Goal: Information Seeking & Learning: Find contact information

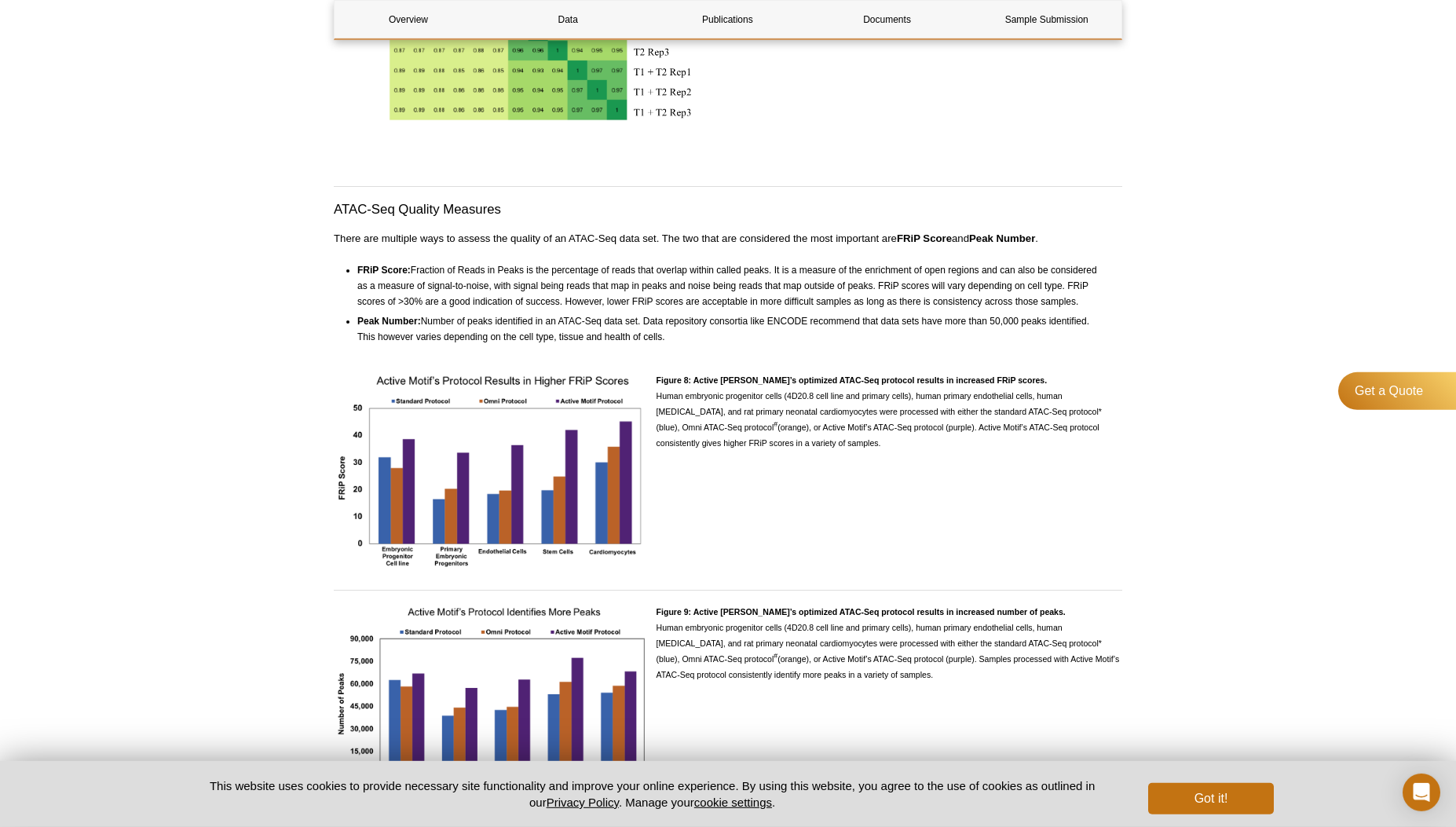
scroll to position [3246, 0]
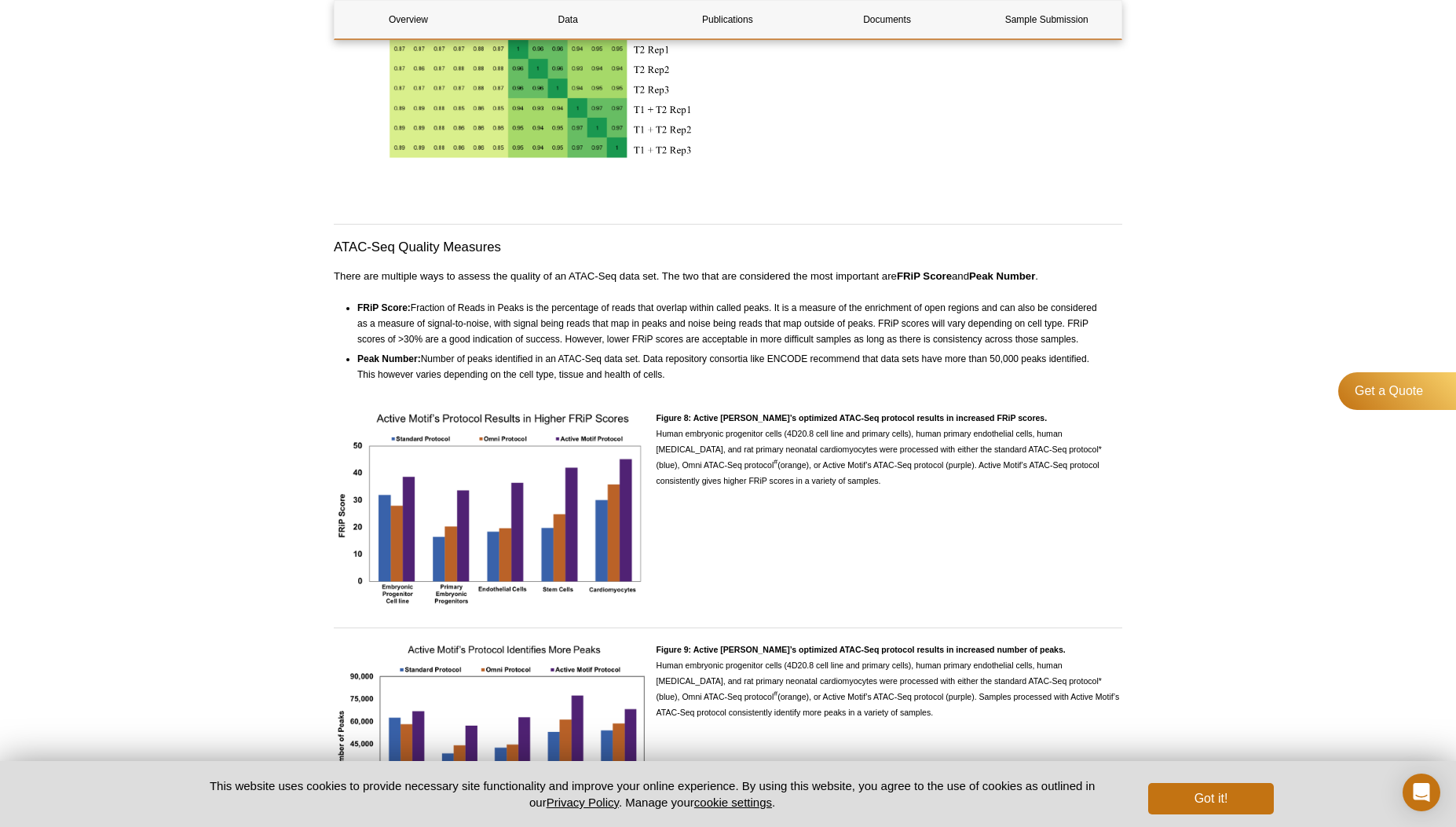
click at [756, 422] on strong "Figure 8: Active [PERSON_NAME]’s optimized ATAC-Seq protocol results in increas…" at bounding box center [852, 417] width 391 height 10
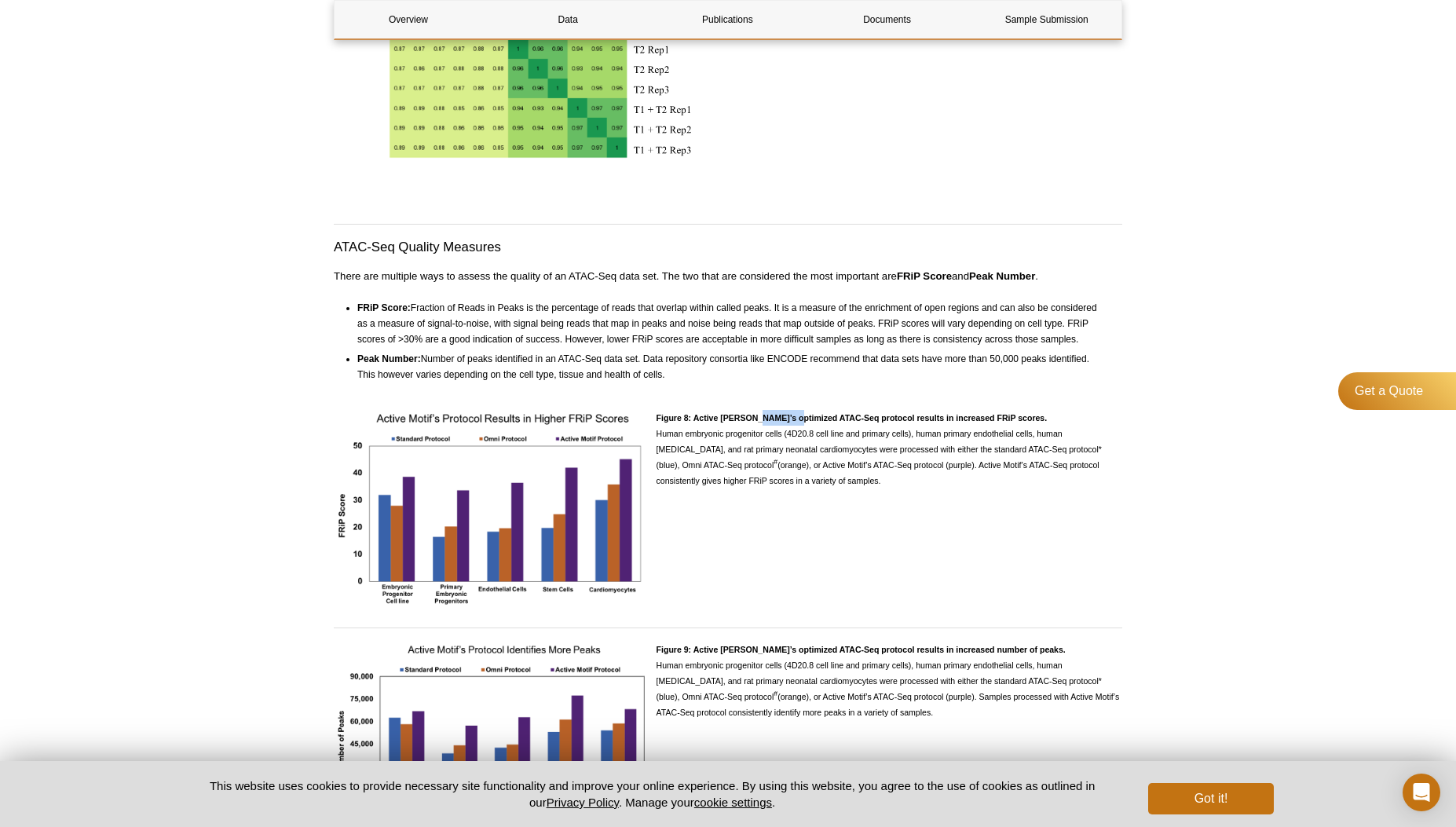
click at [756, 422] on strong "Figure 8: Active [PERSON_NAME]’s optimized ATAC-Seq protocol results in increas…" at bounding box center [852, 417] width 391 height 10
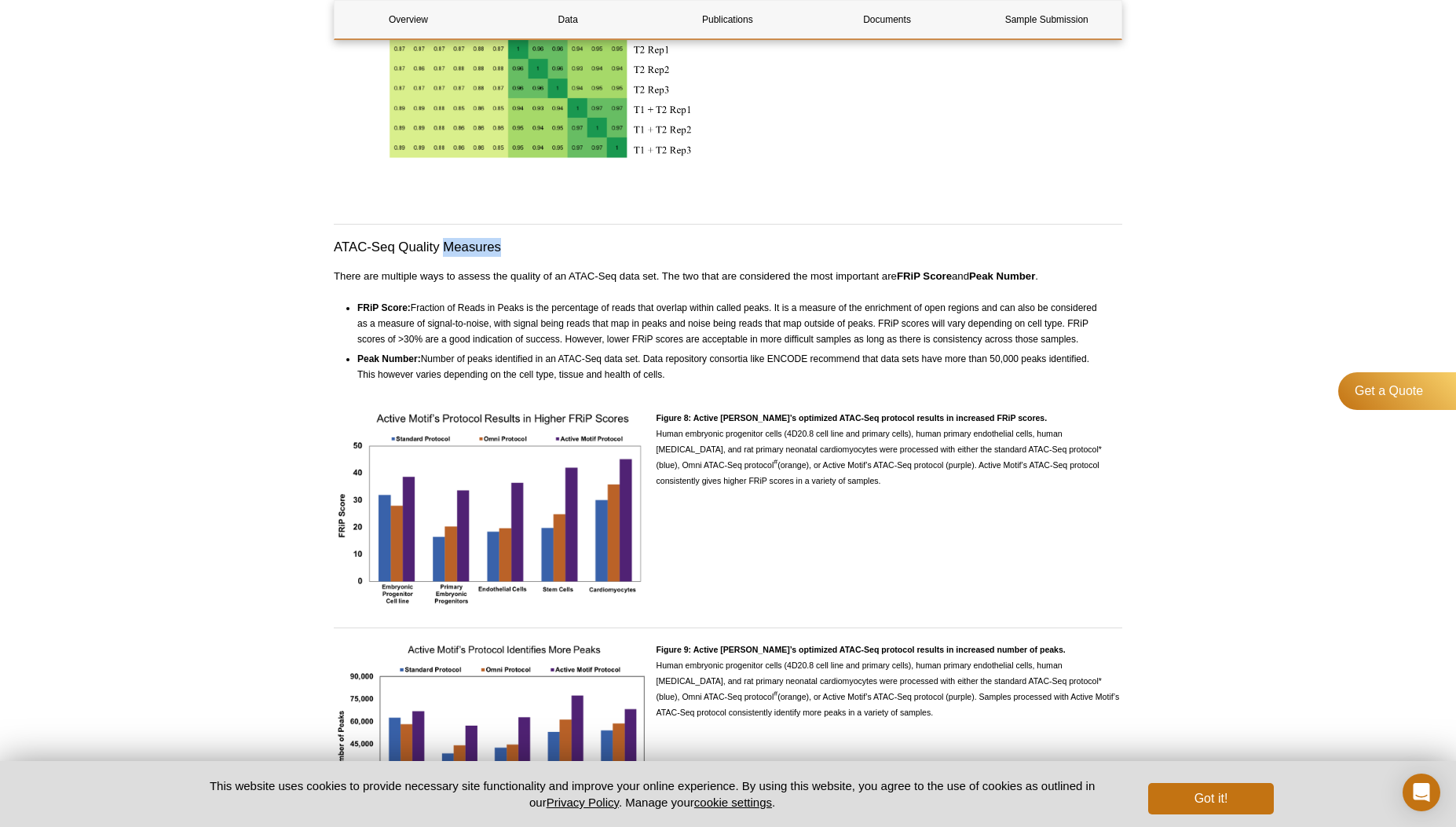
drag, startPoint x: 693, startPoint y: 422, endPoint x: 1015, endPoint y: 418, distance: 322.0
click at [1015, 418] on p "Figure 8: Active [PERSON_NAME]’s optimized ATAC-Seq protocol results in increas…" at bounding box center [889, 449] width 466 height 79
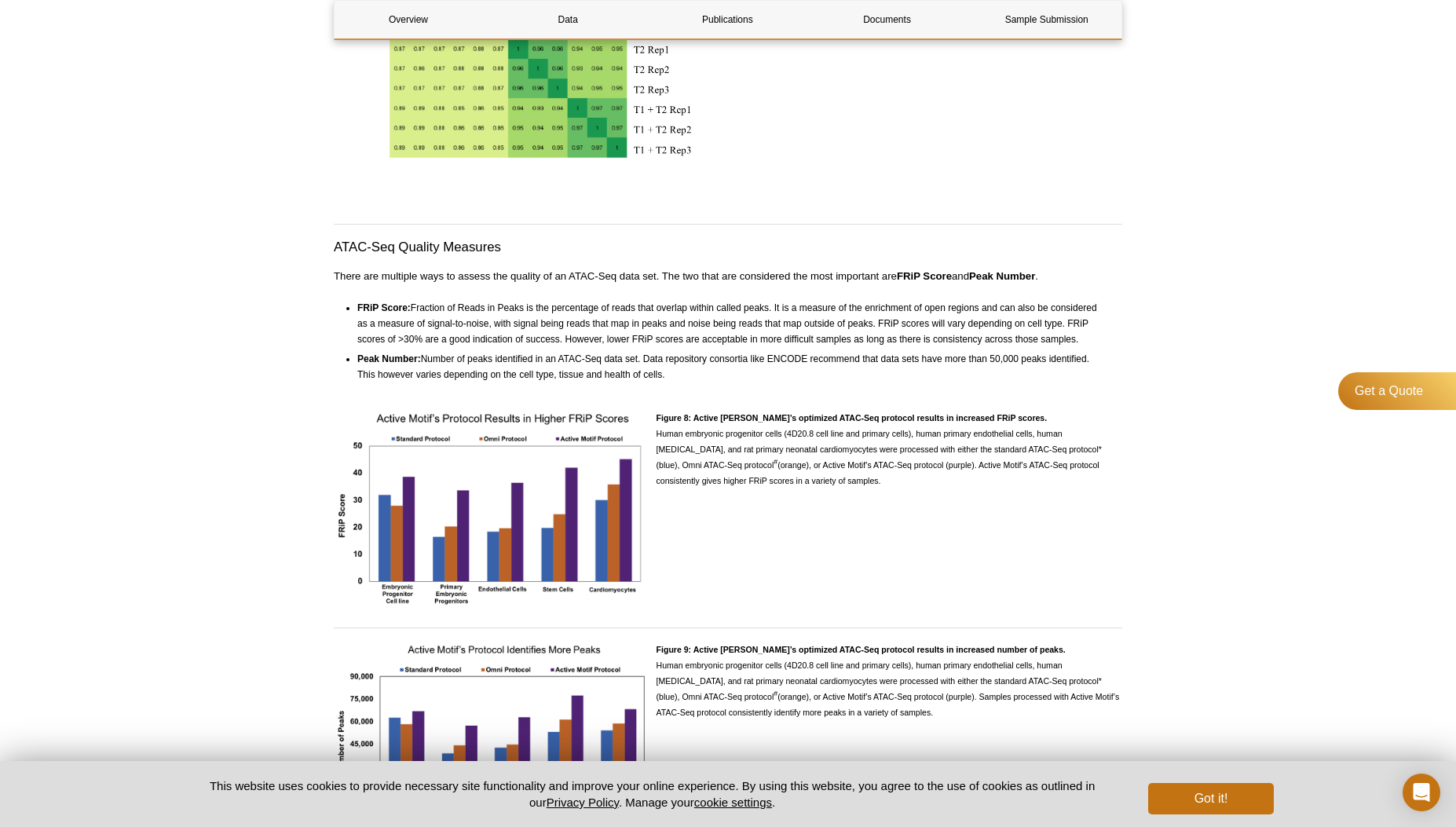
click at [1015, 418] on p "Figure 8: Active [PERSON_NAME]’s optimized ATAC-Seq protocol results in increas…" at bounding box center [889, 449] width 466 height 79
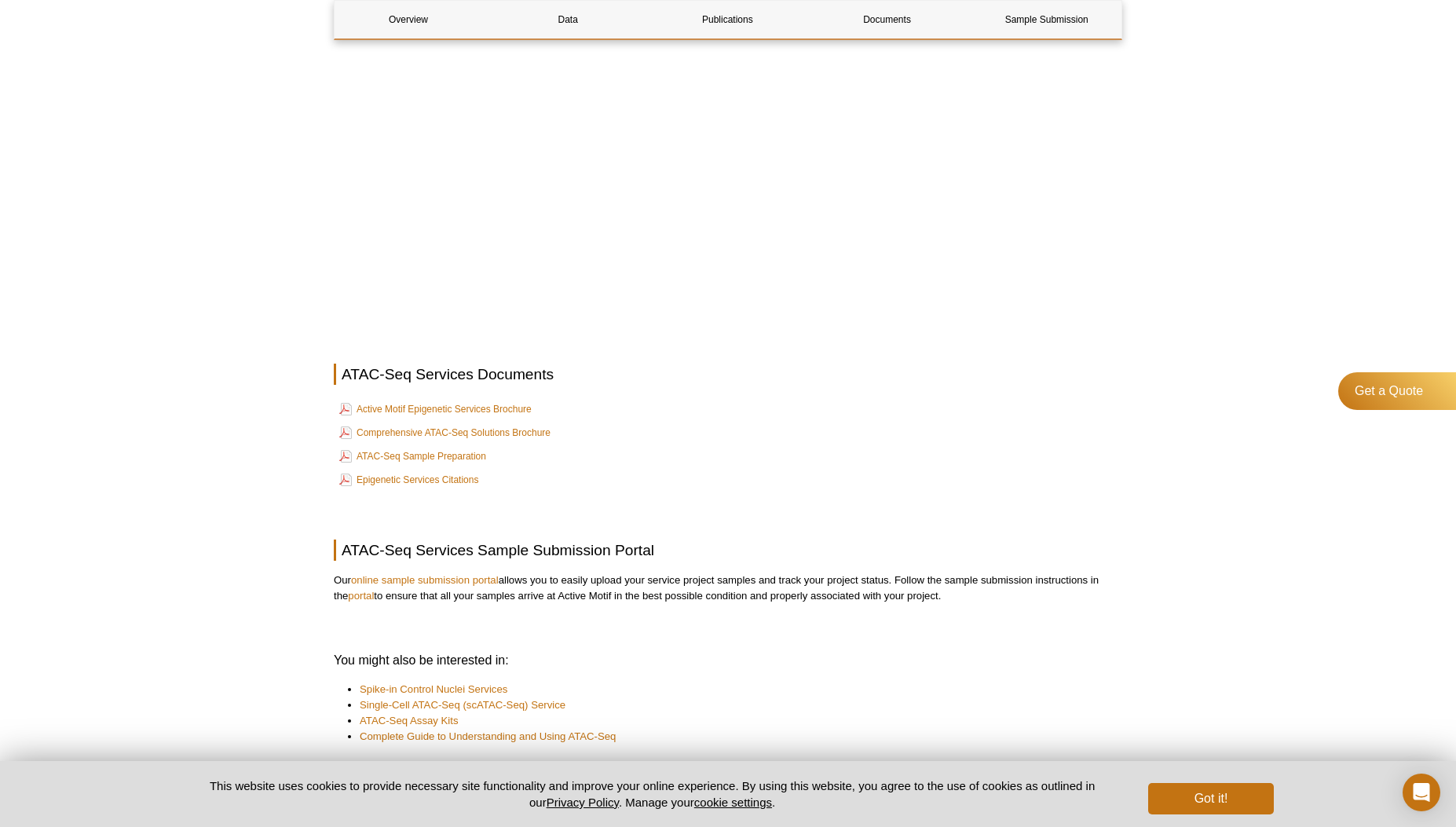
scroll to position [4796, 0]
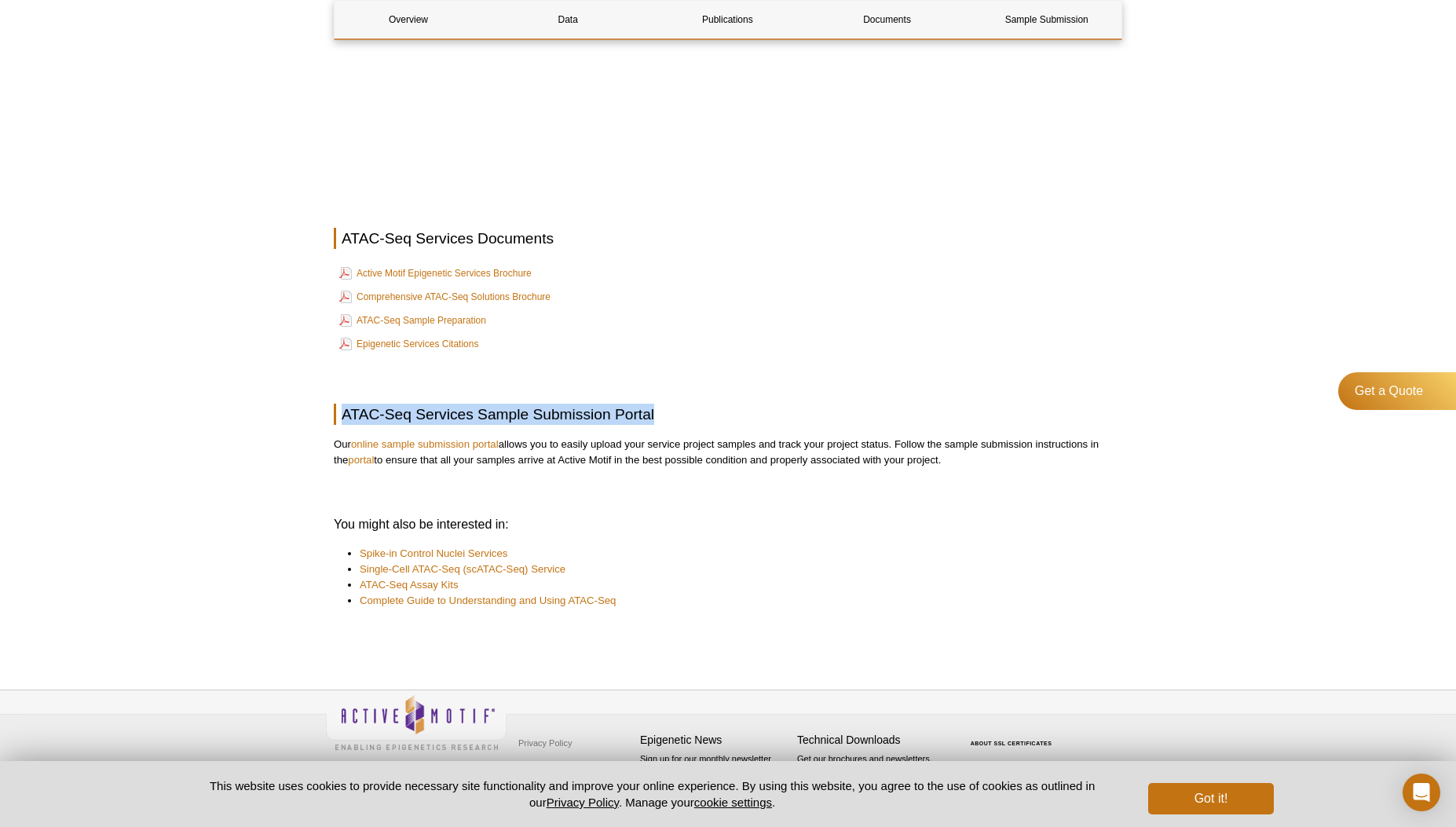
drag, startPoint x: 756, startPoint y: 427, endPoint x: 741, endPoint y: 374, distance: 55.1
drag, startPoint x: 741, startPoint y: 374, endPoint x: 750, endPoint y: 412, distance: 39.1
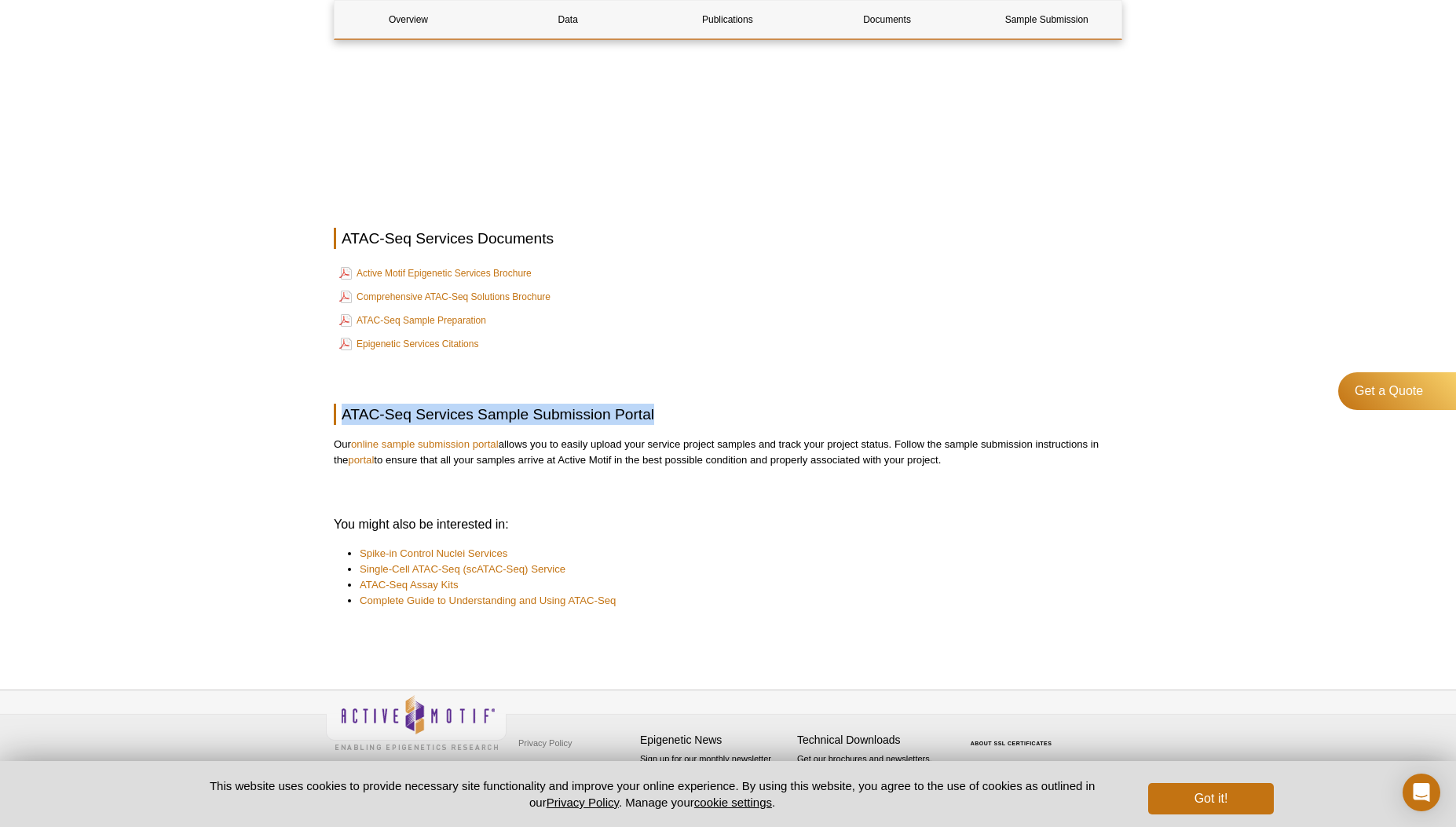
click at [750, 412] on h2 "ATAC-Seq Services Sample Submission Portal" at bounding box center [728, 414] width 789 height 21
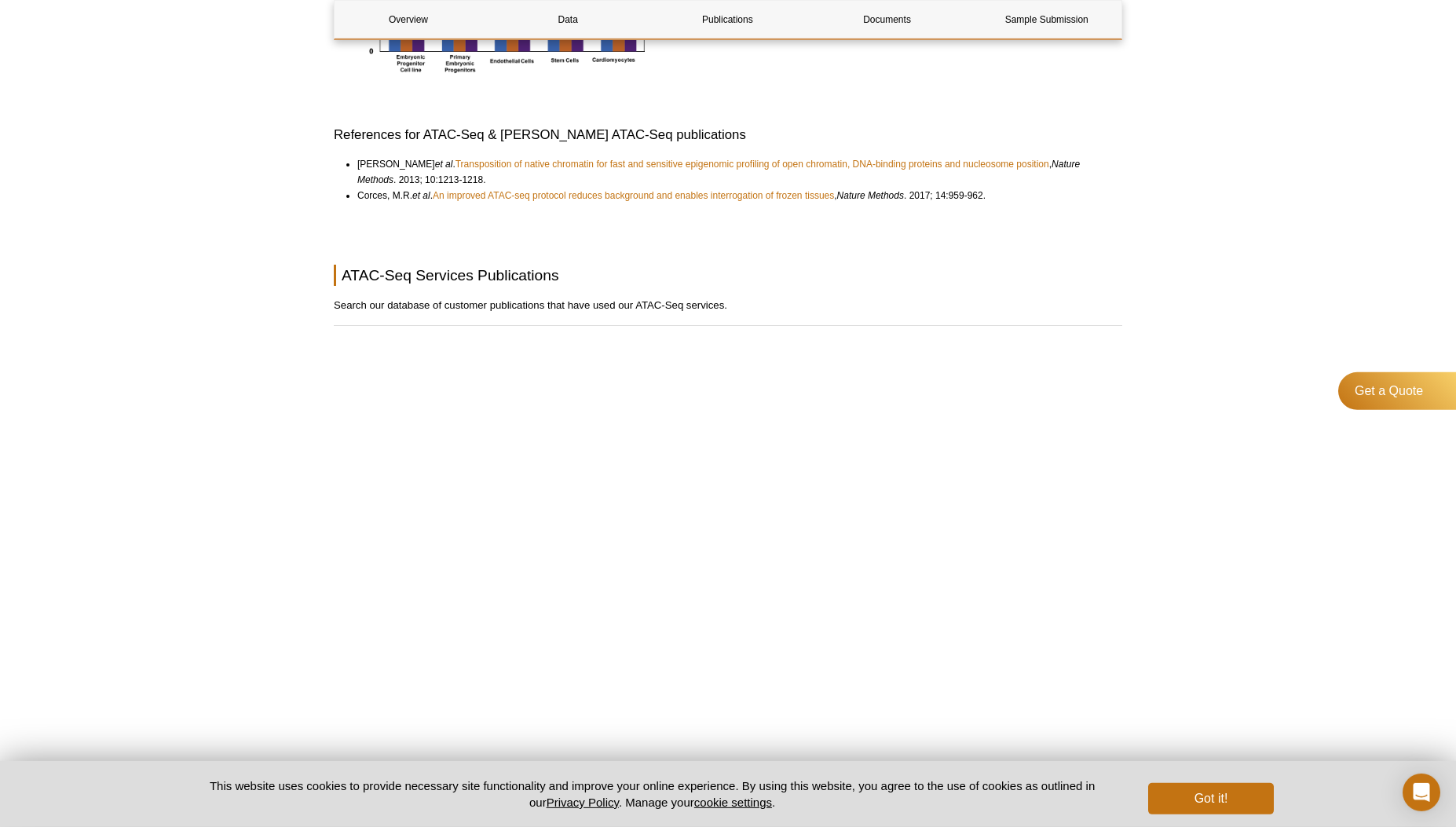
scroll to position [3496, 0]
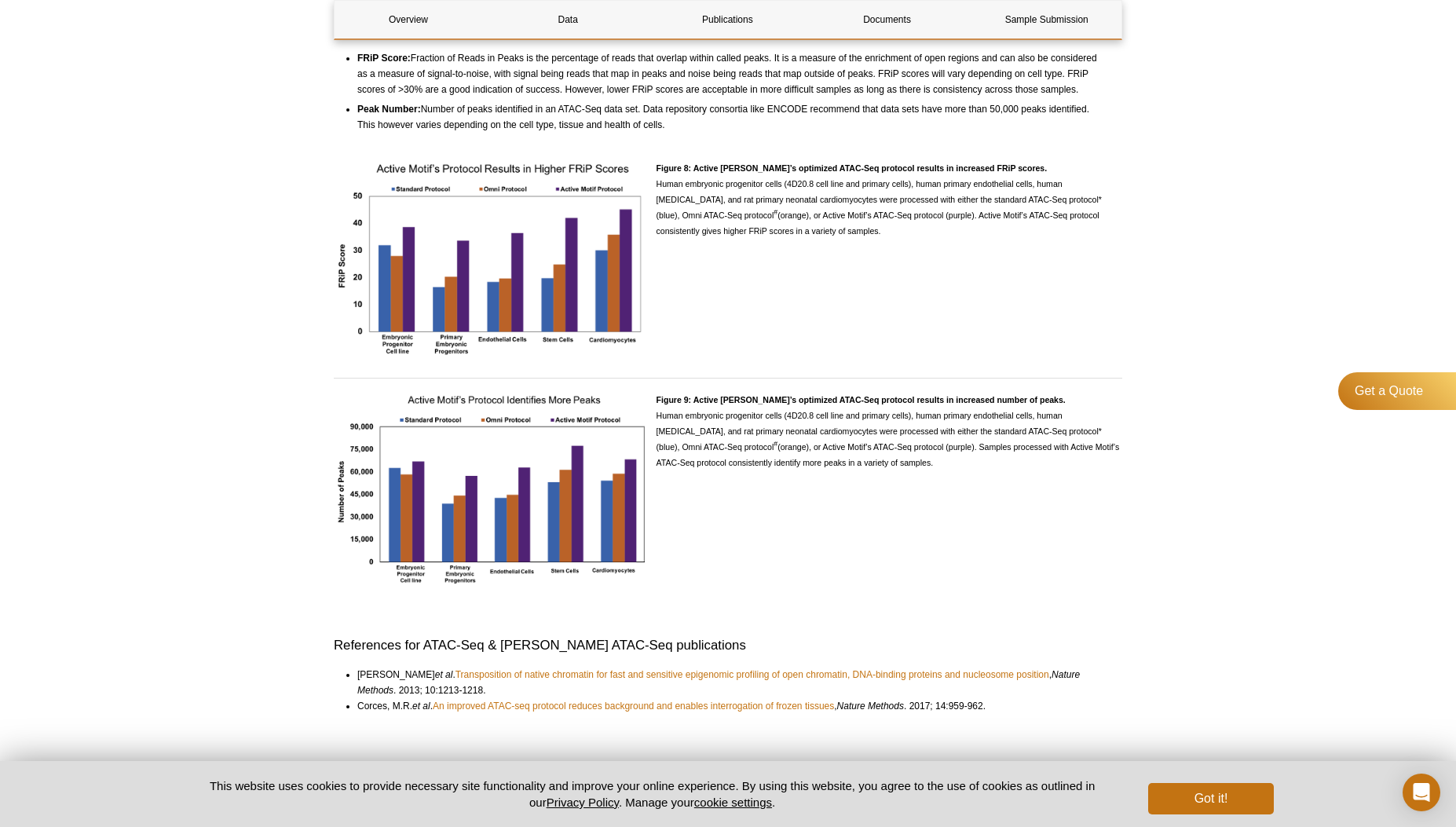
click at [766, 504] on div "Figure 9: Active [PERSON_NAME]’s optimized ATAC-Seq protocol results in increas…" at bounding box center [889, 492] width 466 height 202
drag, startPoint x: 912, startPoint y: 472, endPoint x: 653, endPoint y: 427, distance: 262.9
click at [653, 427] on div "Figure 9: Active [PERSON_NAME]’s optimized ATAC-Seq protocol results in increas…" at bounding box center [728, 498] width 789 height 213
click at [911, 490] on div "Figure 9: Active [PERSON_NAME]’s optimized ATAC-Seq protocol results in increas…" at bounding box center [889, 492] width 466 height 202
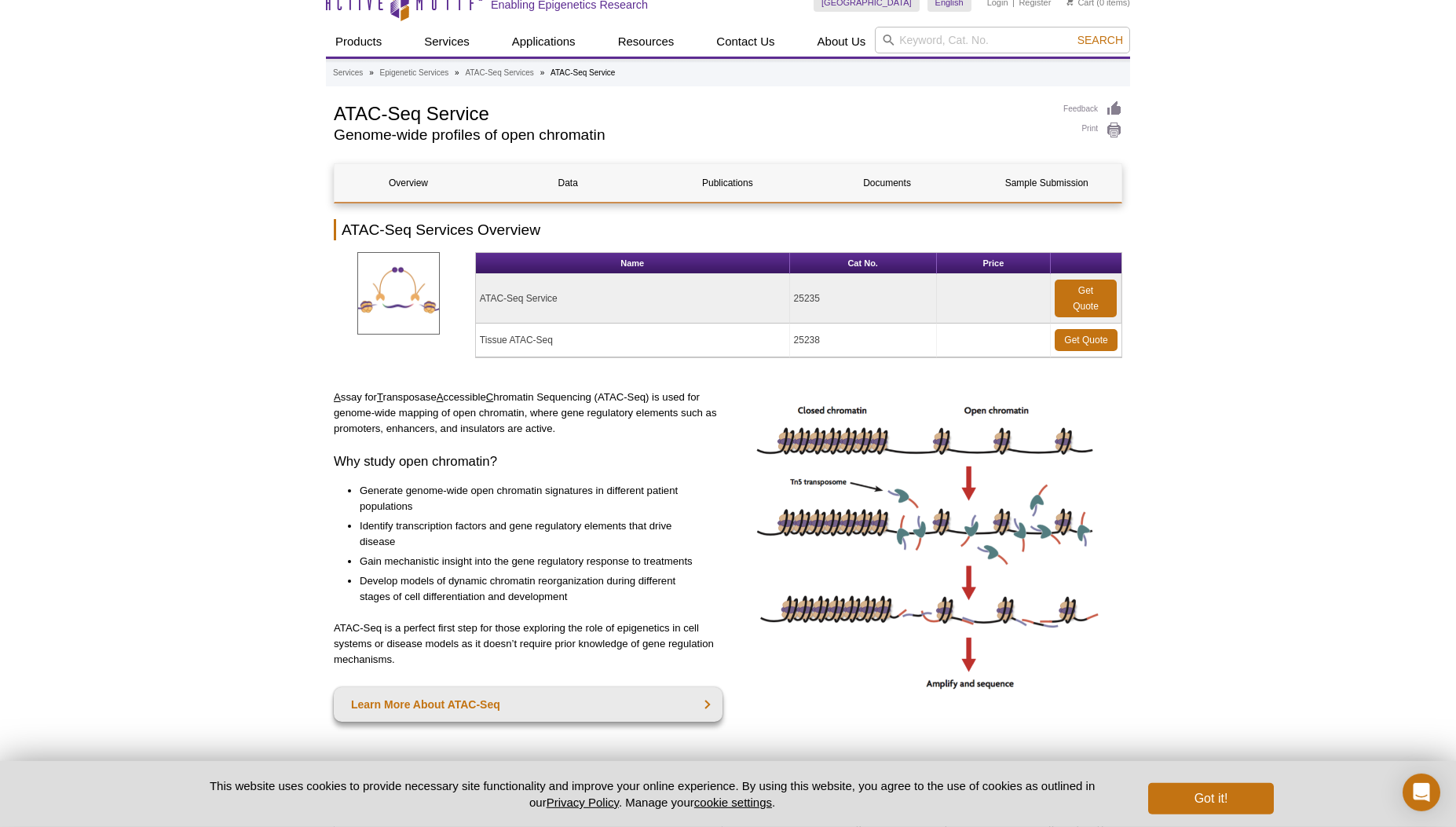
scroll to position [0, 0]
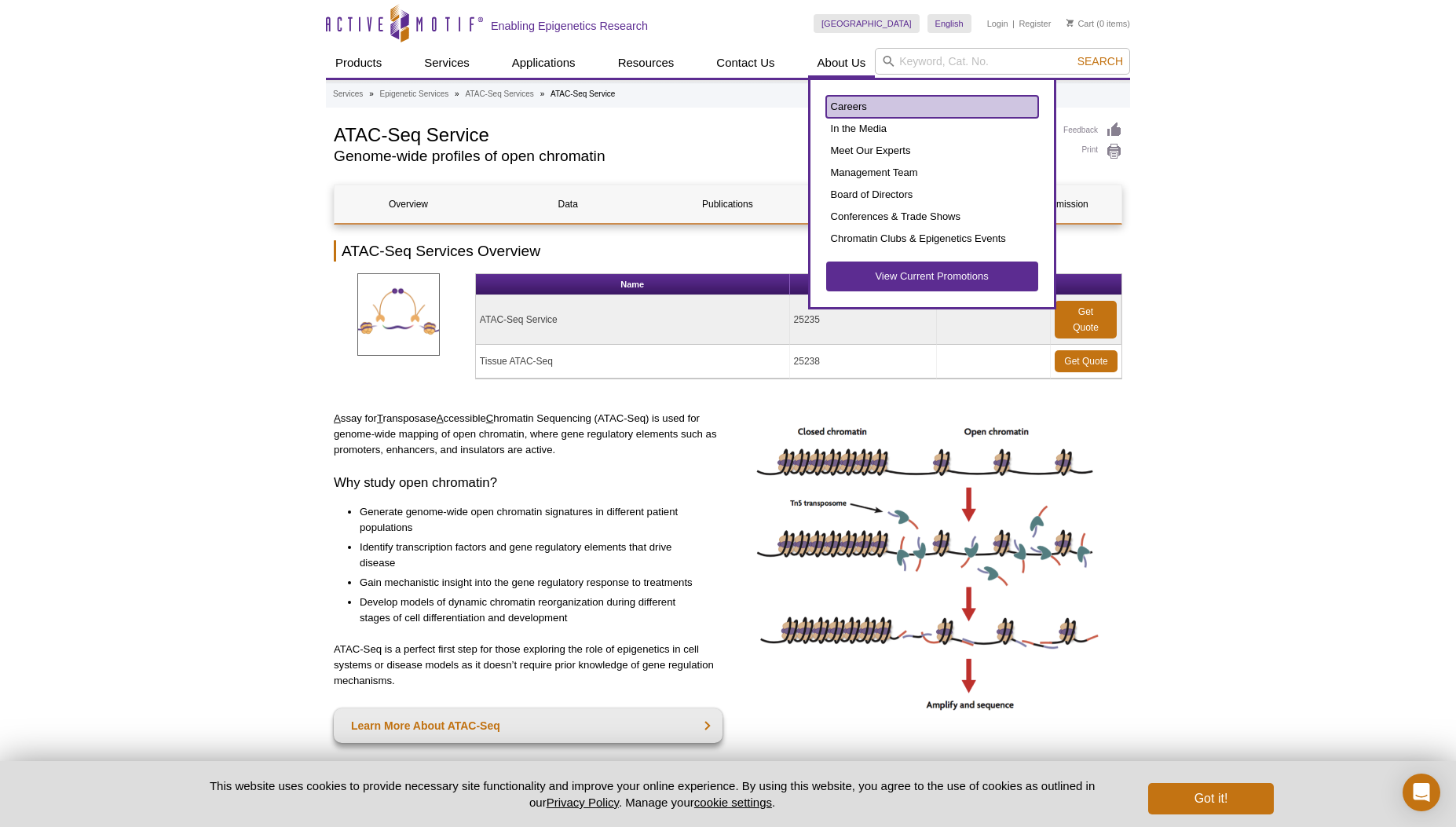
click at [854, 110] on link "Careers" at bounding box center [932, 107] width 212 height 22
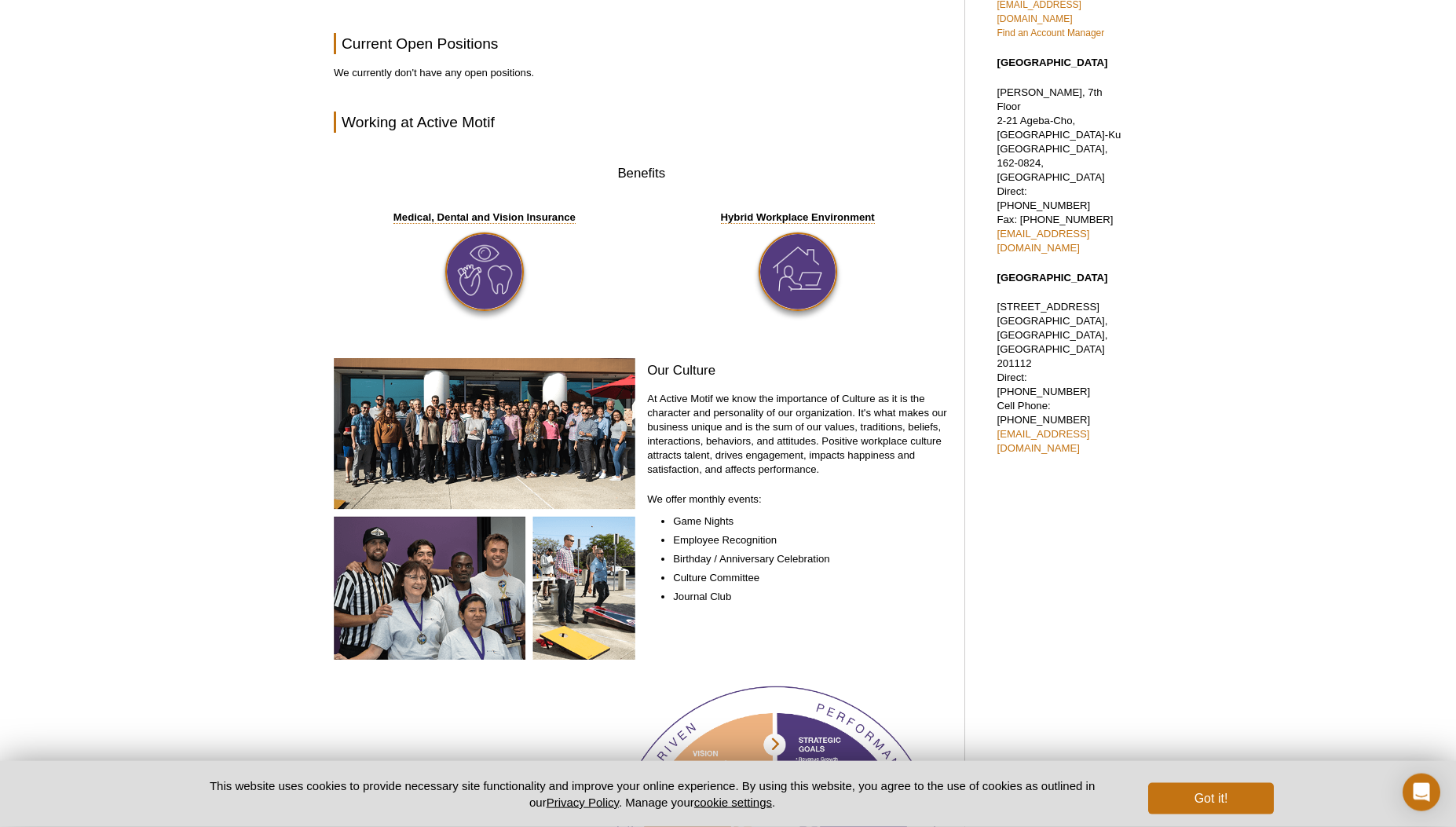
scroll to position [542, 0]
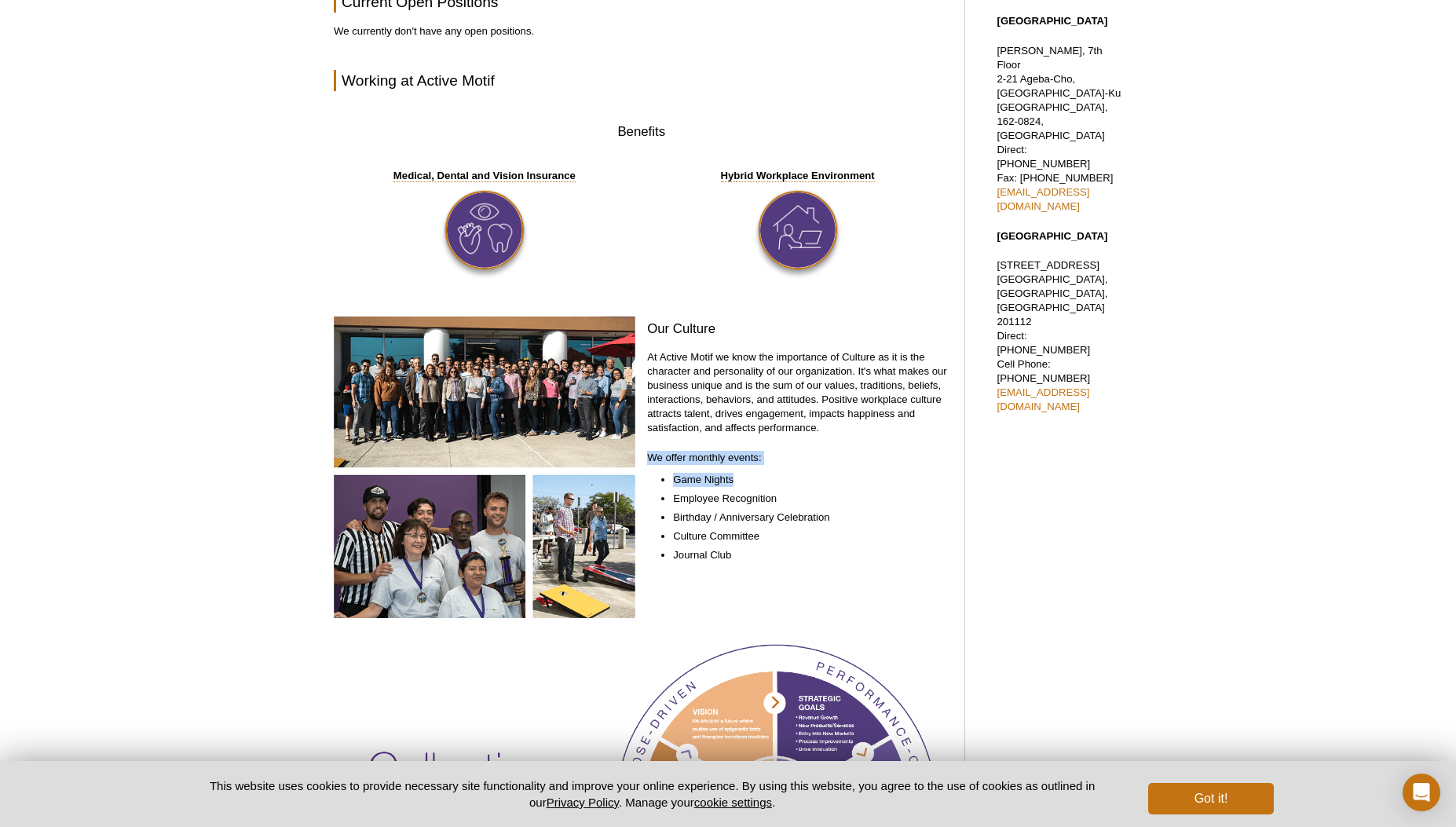
drag, startPoint x: 649, startPoint y: 461, endPoint x: 780, endPoint y: 485, distance: 133.2
click at [780, 485] on div "Our Culture At Active Motif we know the importance of Culture as it is the char…" at bounding box center [798, 469] width 302 height 305
click at [780, 485] on li "Game Nights​" at bounding box center [803, 480] width 260 height 14
drag, startPoint x: 780, startPoint y: 485, endPoint x: 808, endPoint y: 521, distance: 45.6
click at [808, 521] on ul "Game Nights​ Employee Recognition​ Birthday / Anniversary Celebration​ Culture …" at bounding box center [790, 518] width 286 height 89
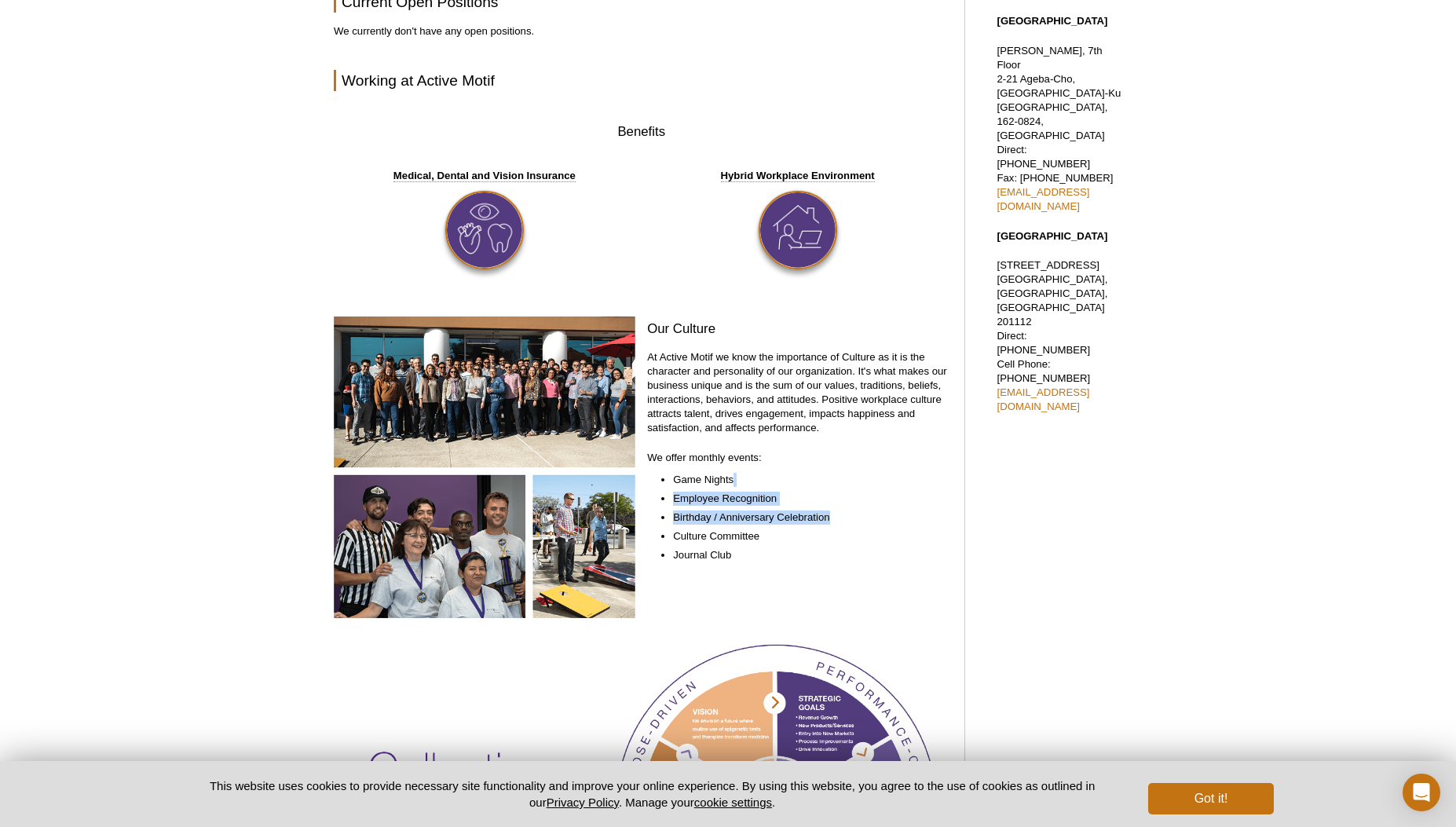
click at [808, 521] on li "Birthday / Anniversary Celebration​" at bounding box center [803, 518] width 260 height 14
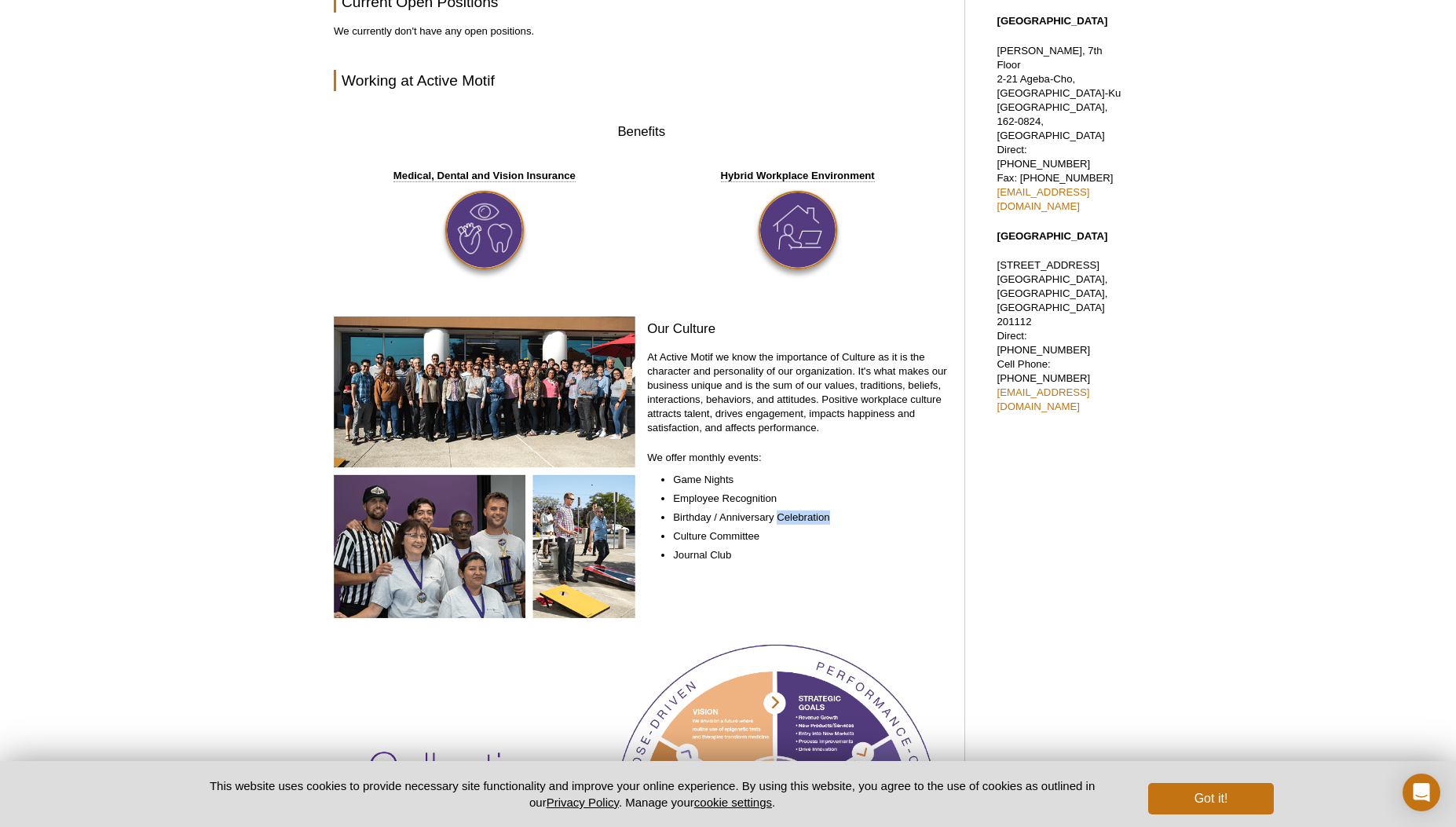
click at [808, 521] on li "Birthday / Anniversary Celebration​" at bounding box center [803, 518] width 260 height 14
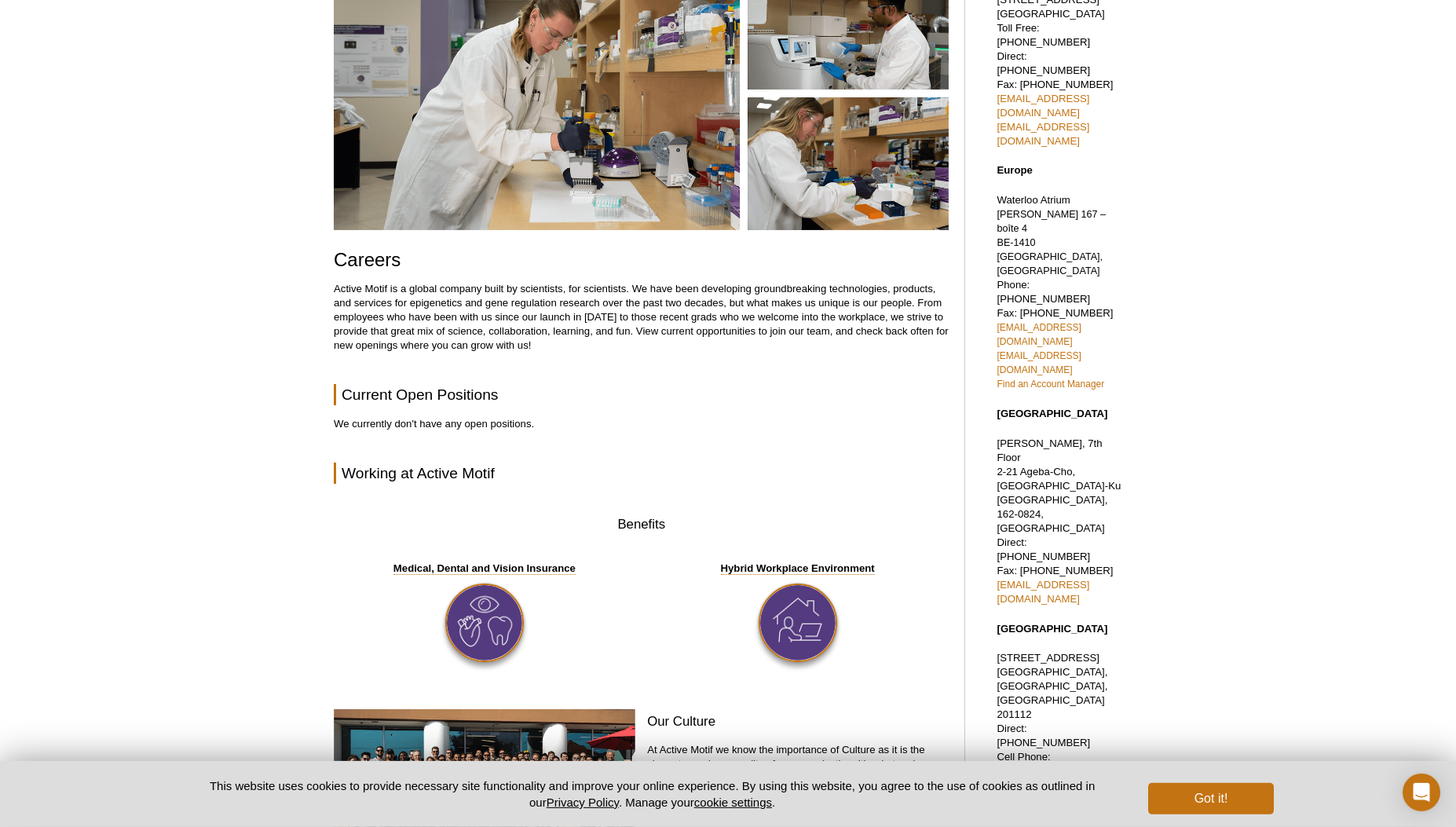
scroll to position [135, 0]
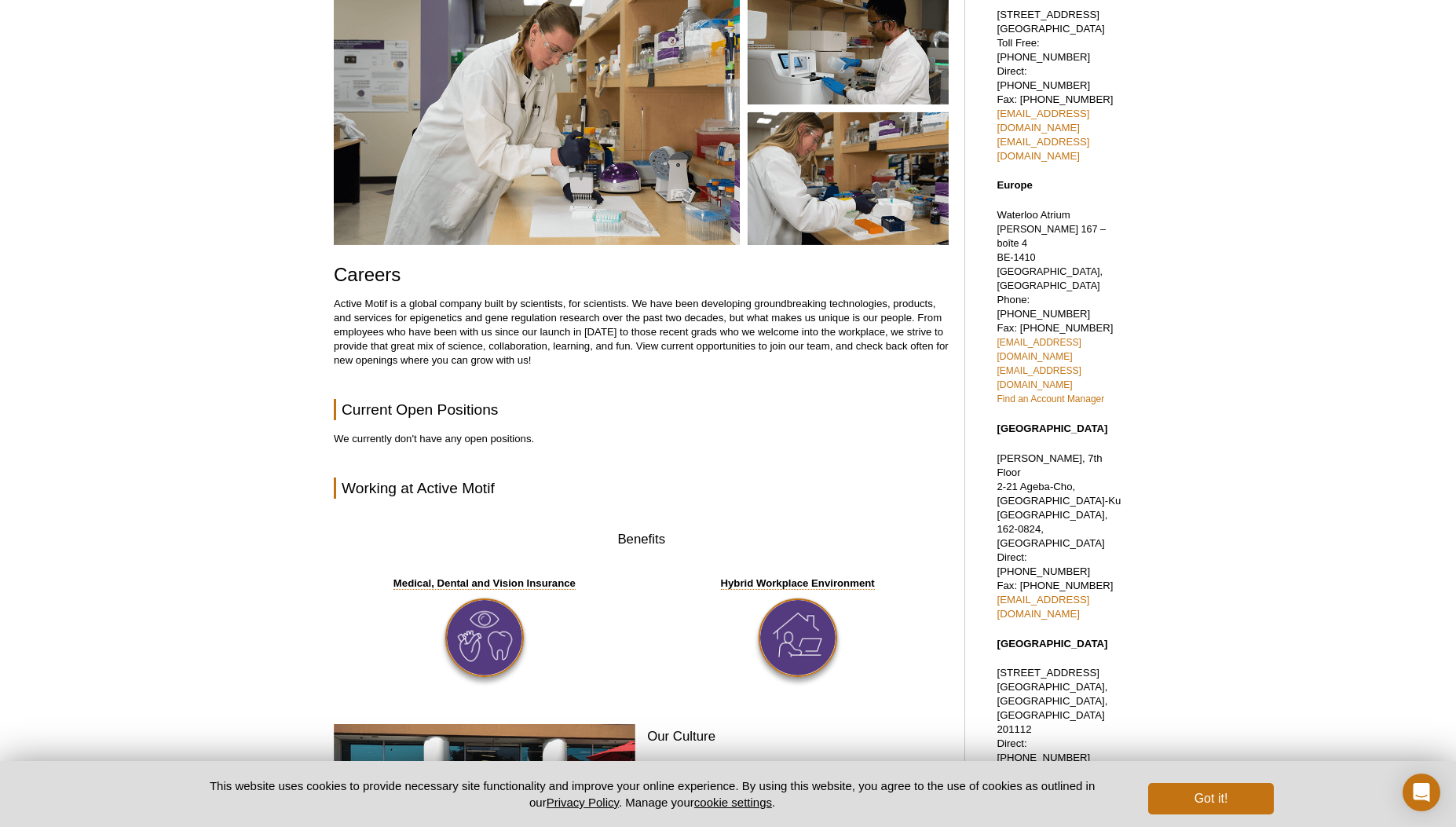
click at [632, 438] on p "We currently don't have any open positions." at bounding box center [641, 439] width 615 height 14
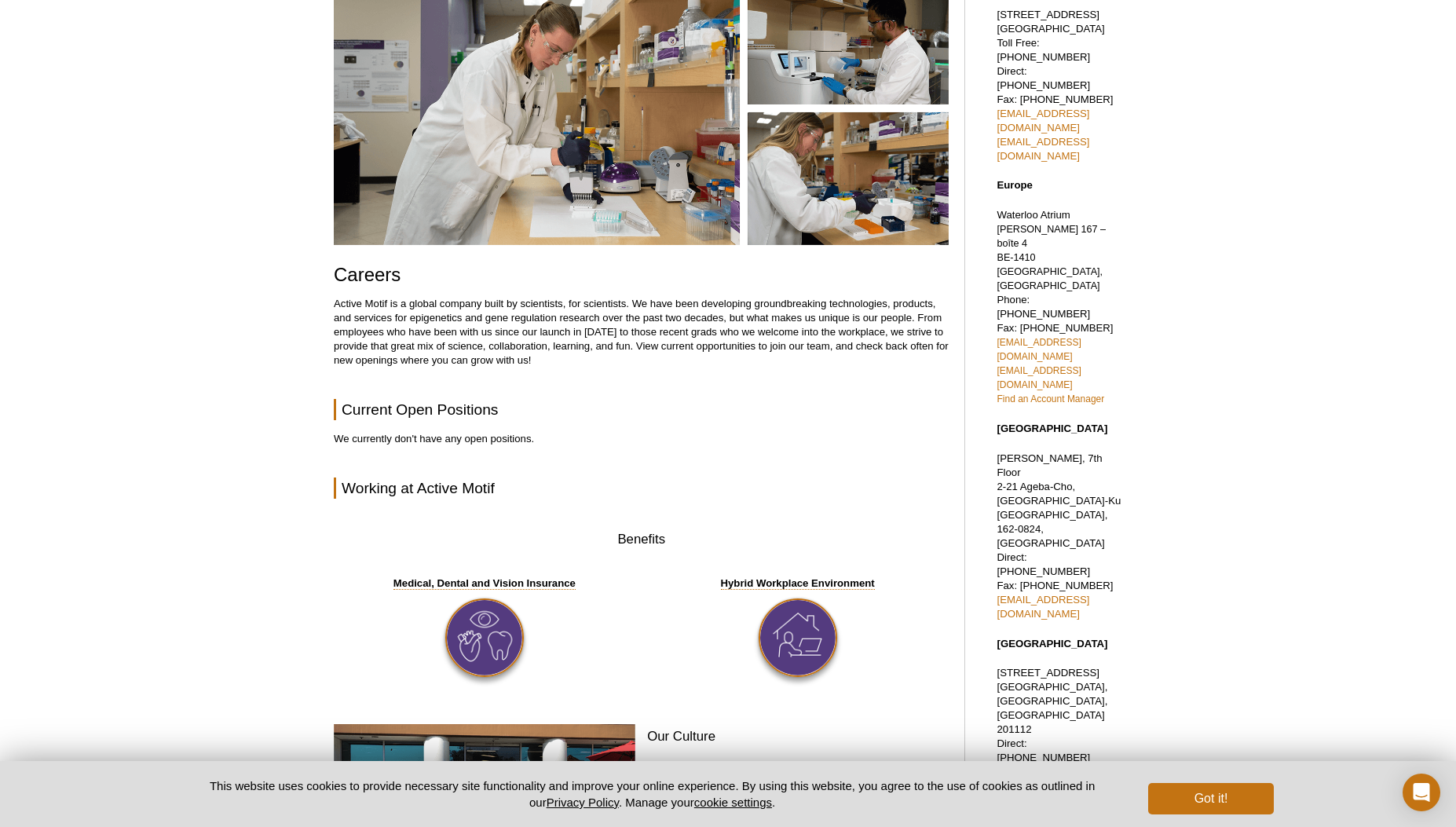
click at [632, 438] on p "We currently don't have any open positions." at bounding box center [641, 439] width 615 height 14
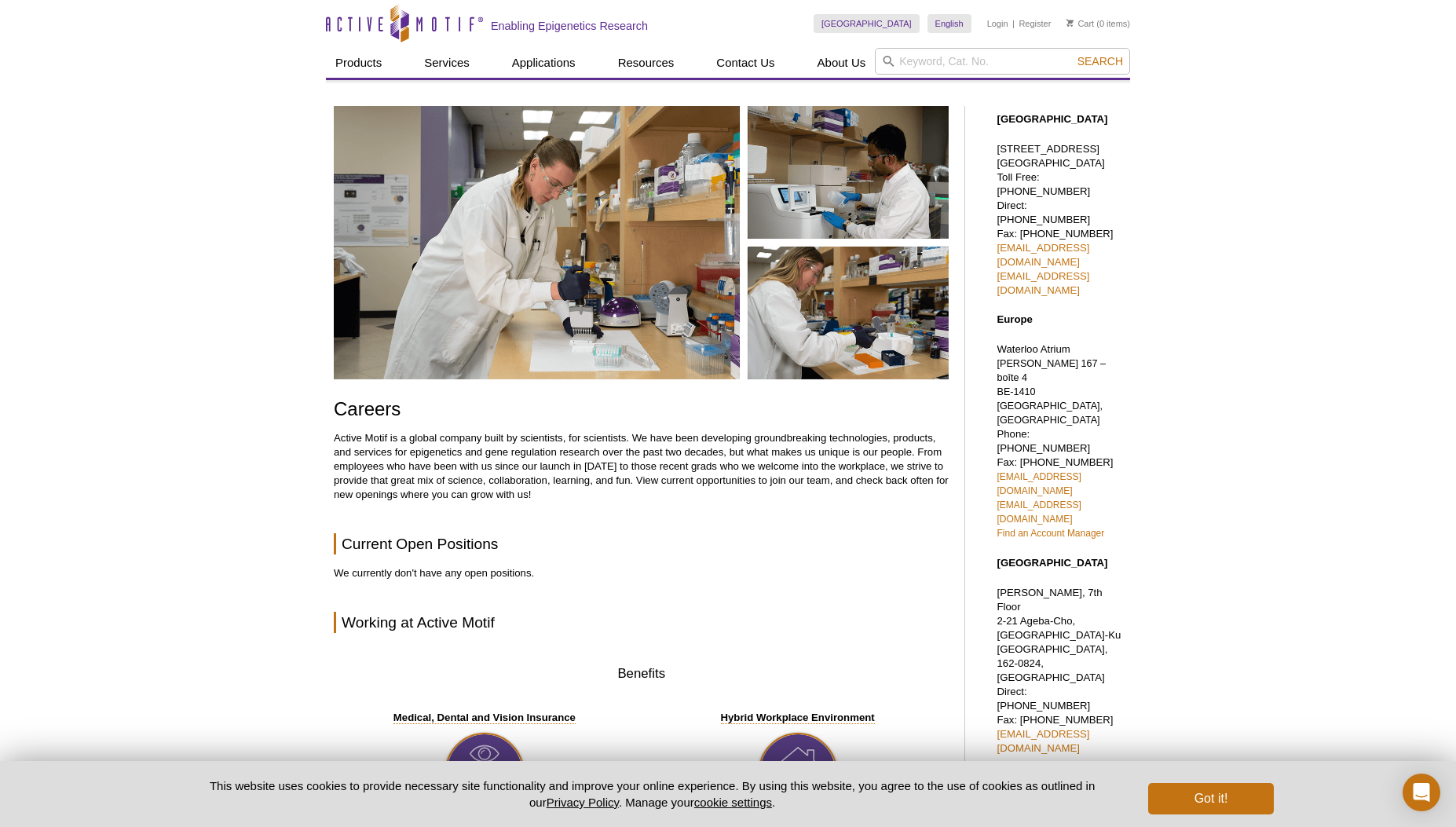
click at [1105, 358] on span "Drève Richelle 167 – boîte 4 BE-1410 Waterloo, Belgium" at bounding box center [1051, 391] width 109 height 67
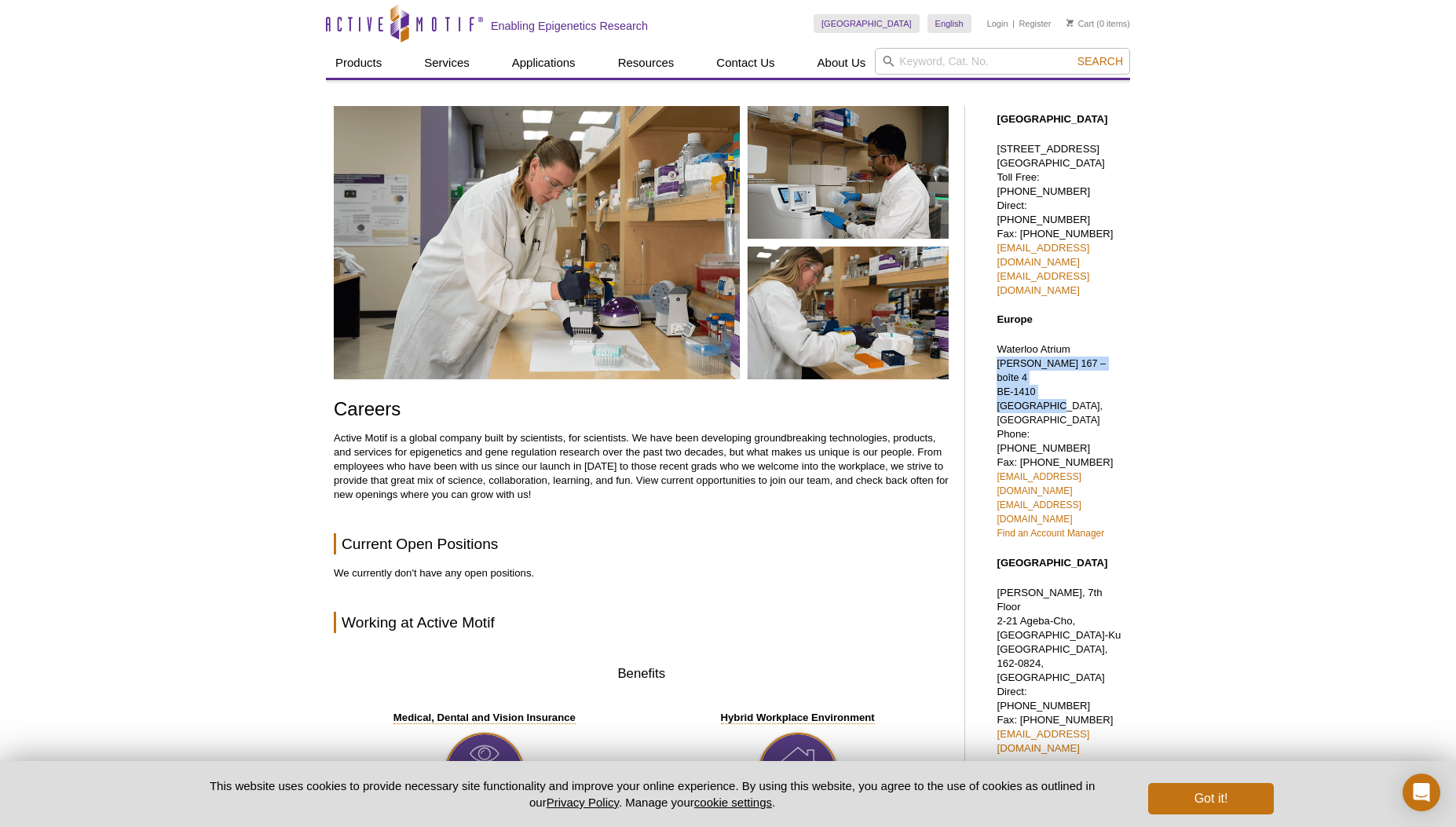
click at [1105, 358] on span "Drève Richelle 167 – boîte 4 BE-1410 Waterloo, Belgium" at bounding box center [1051, 391] width 109 height 67
drag, startPoint x: 1061, startPoint y: 497, endPoint x: 1030, endPoint y: 488, distance: 32.3
click at [1030, 586] on p "Azuma Bldg, 7th Floor 2-21 Ageba-Cho, Shinjuku-Ku Tokyo, 162-0824, Japan Direct…" at bounding box center [1060, 671] width 126 height 170
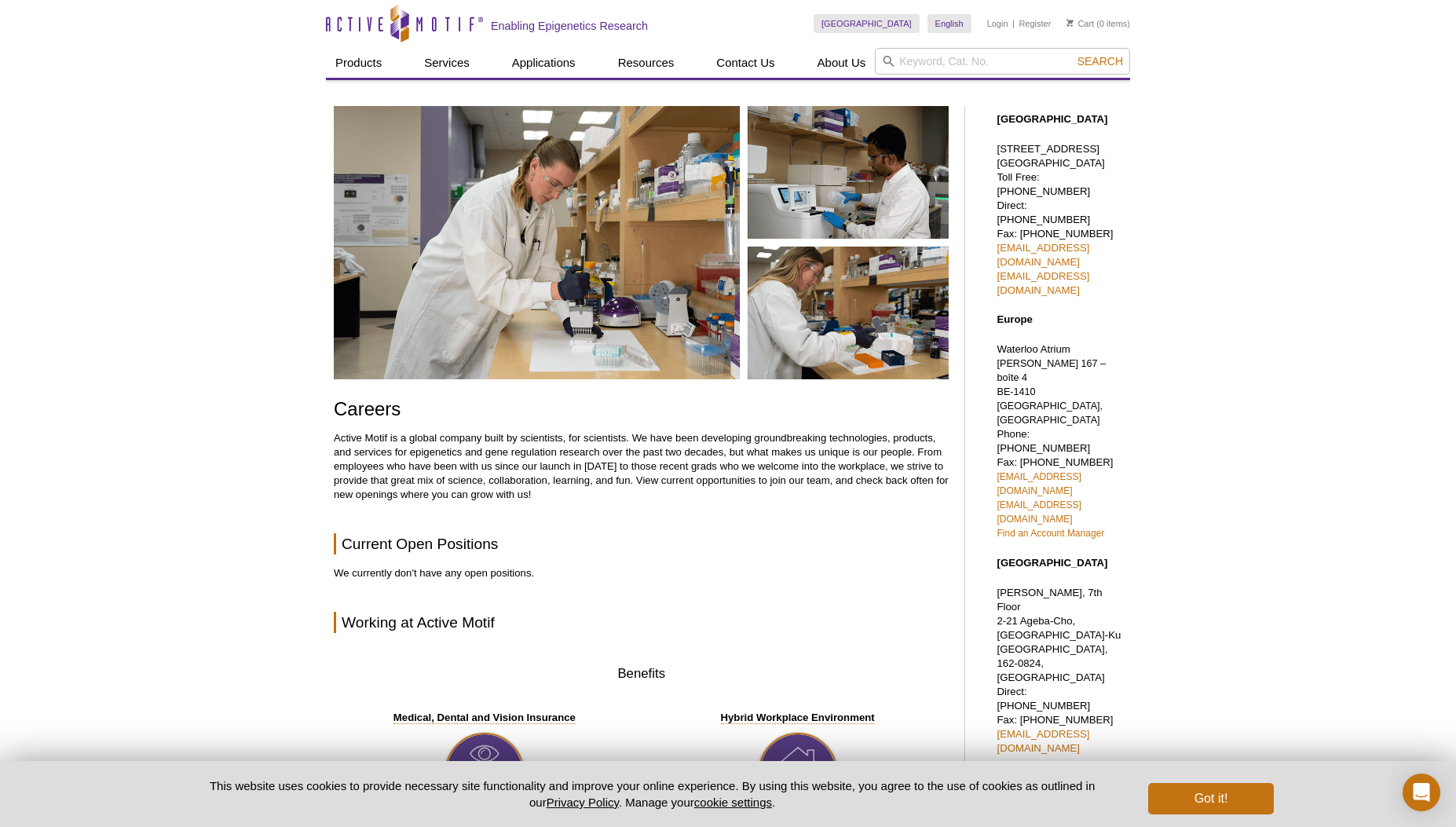
click at [1030, 586] on p "Azuma Bldg, 7th Floor 2-21 Ageba-Cho, Shinjuku-Ku Tokyo, 162-0824, Japan Direct…" at bounding box center [1060, 671] width 126 height 170
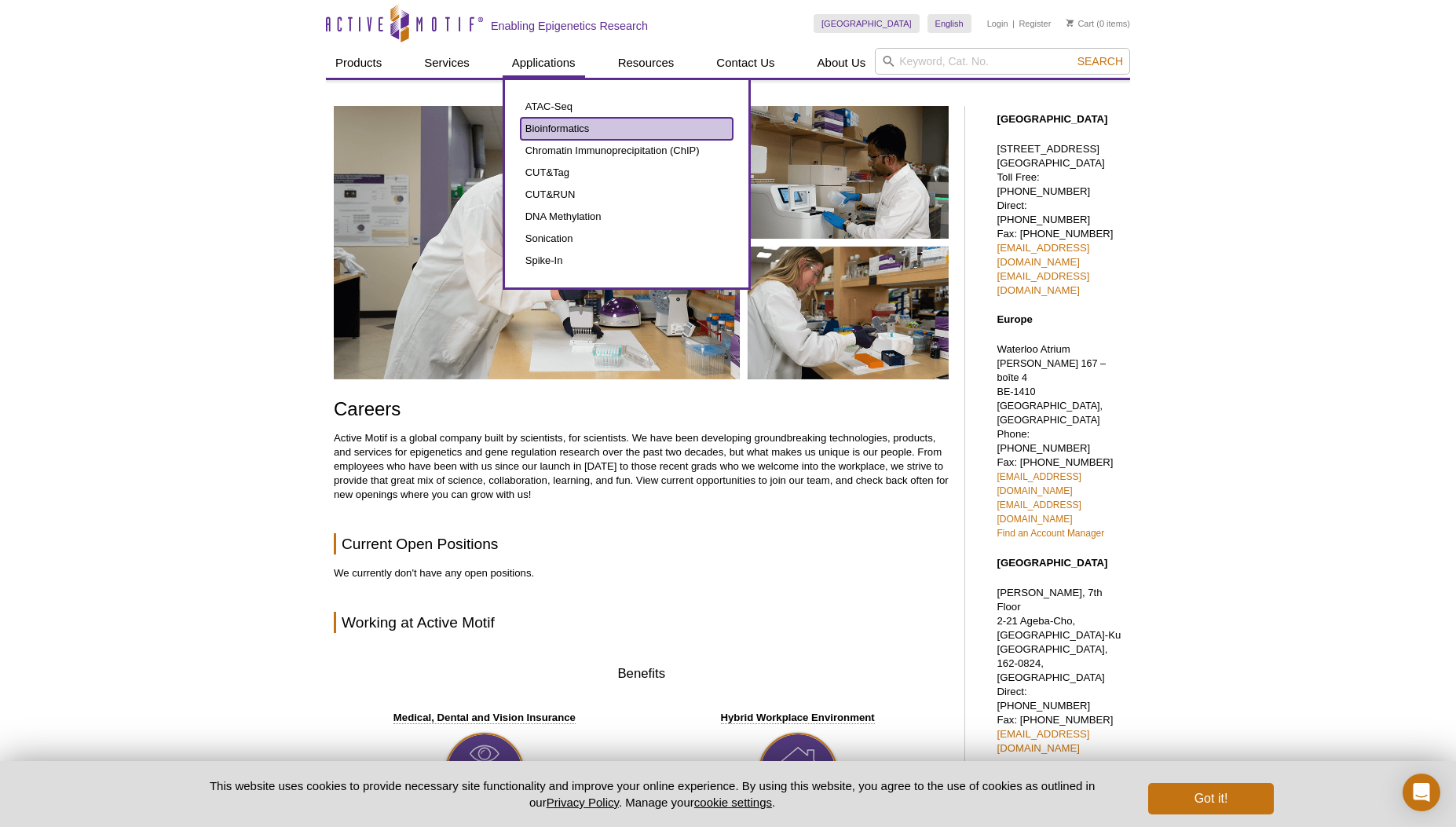
click at [557, 133] on link "Bioinformatics" at bounding box center [626, 129] width 212 height 22
